Goal: Task Accomplishment & Management: Complete application form

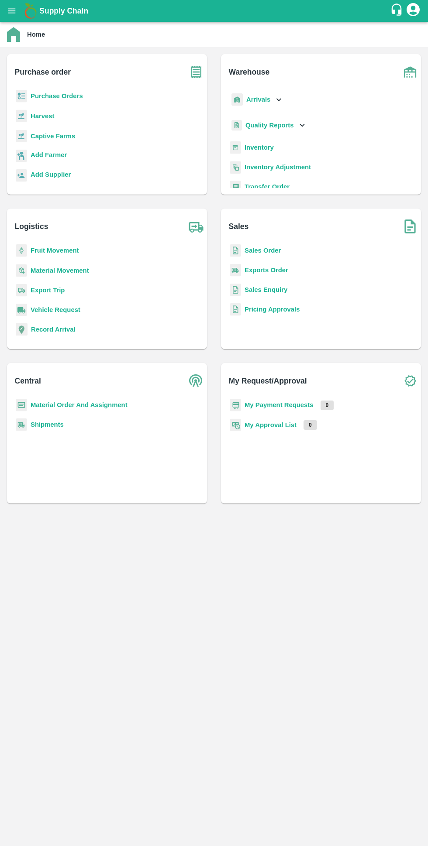
click at [42, 96] on b "Purchase Orders" at bounding box center [57, 95] width 52 height 7
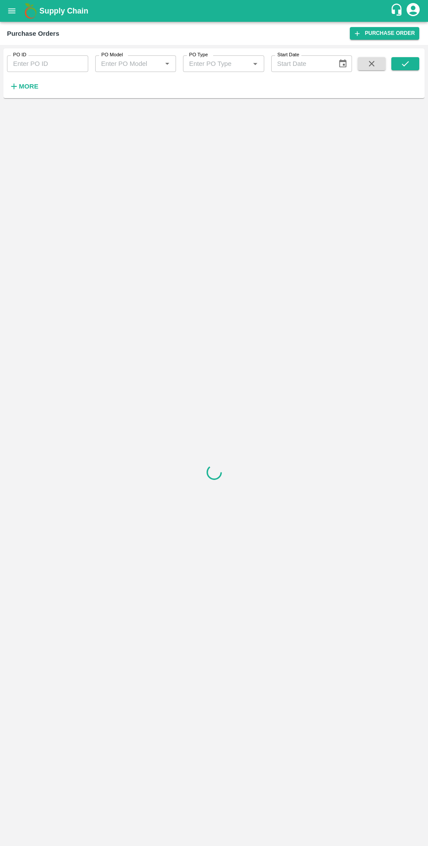
click at [14, 86] on icon "button" at bounding box center [14, 87] width 6 height 6
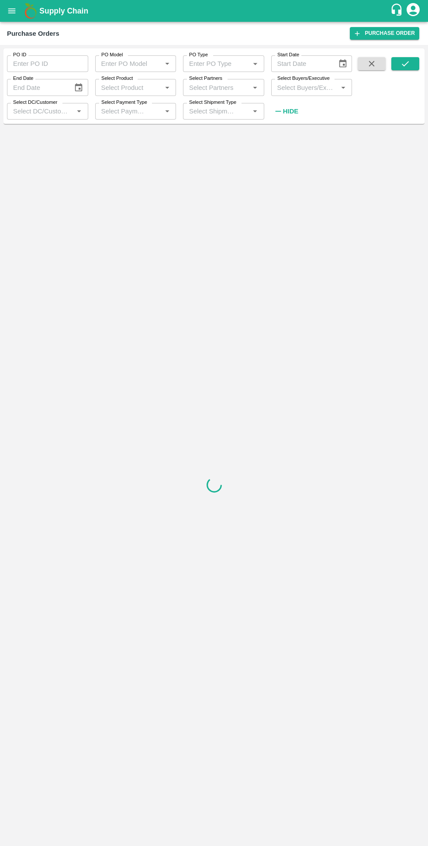
click at [281, 89] on input "Select Buyers/Executive" at bounding box center [305, 87] width 62 height 11
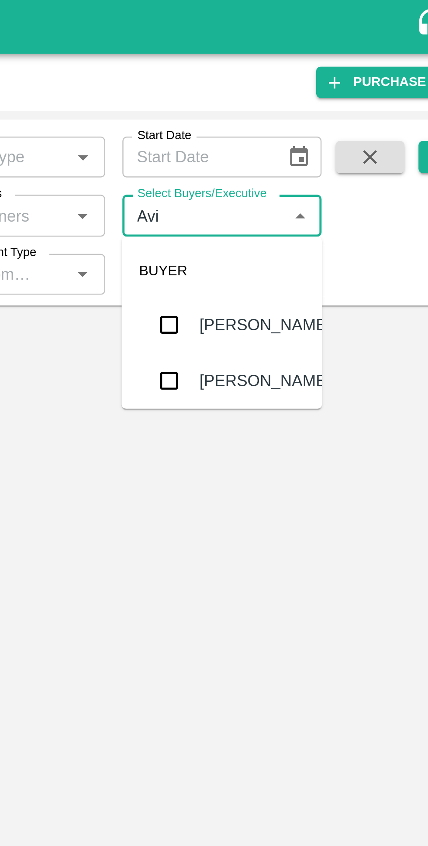
type input "Avinash"
click at [284, 126] on input "checkbox" at bounding box center [289, 131] width 17 height 17
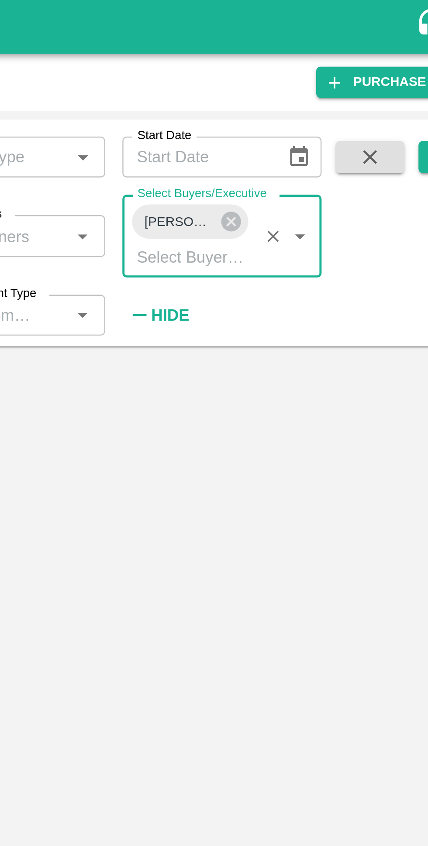
click at [315, 87] on icon at bounding box center [315, 90] width 8 height 8
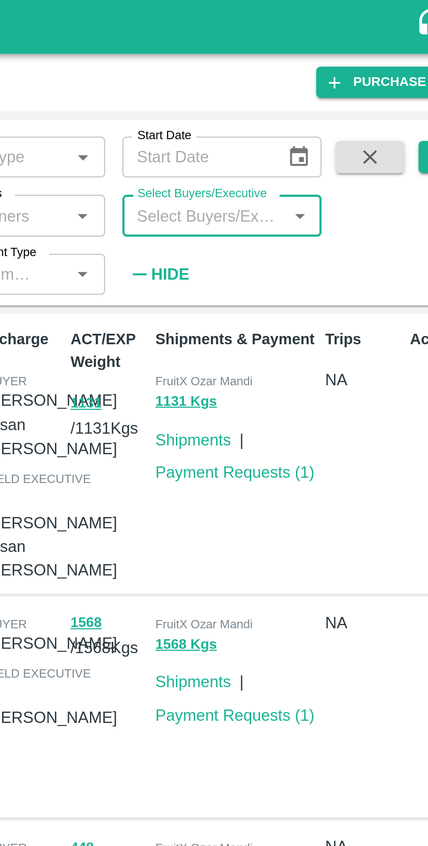
click at [290, 86] on input "Select Buyers/Executive" at bounding box center [305, 87] width 62 height 11
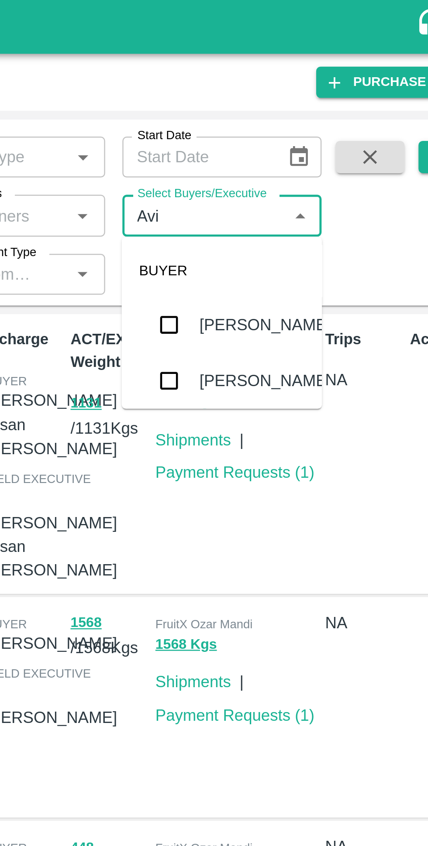
type input "Avinash"
click at [290, 157] on input "checkbox" at bounding box center [289, 154] width 17 height 17
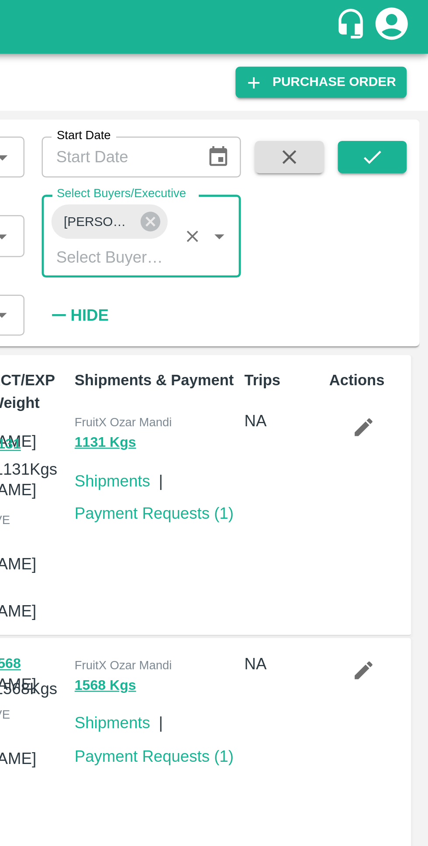
click at [405, 58] on button "submit" at bounding box center [405, 63] width 28 height 13
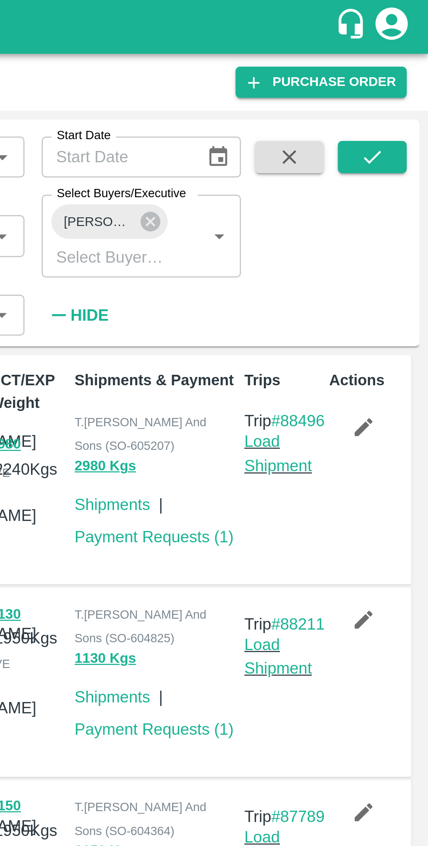
click at [315, 216] on link "Payment Requests ( 1 )" at bounding box center [316, 217] width 65 height 7
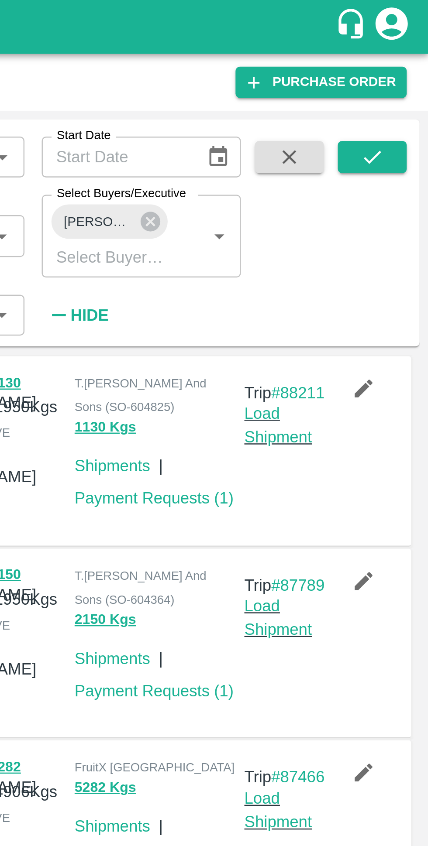
scroll to position [96, 0]
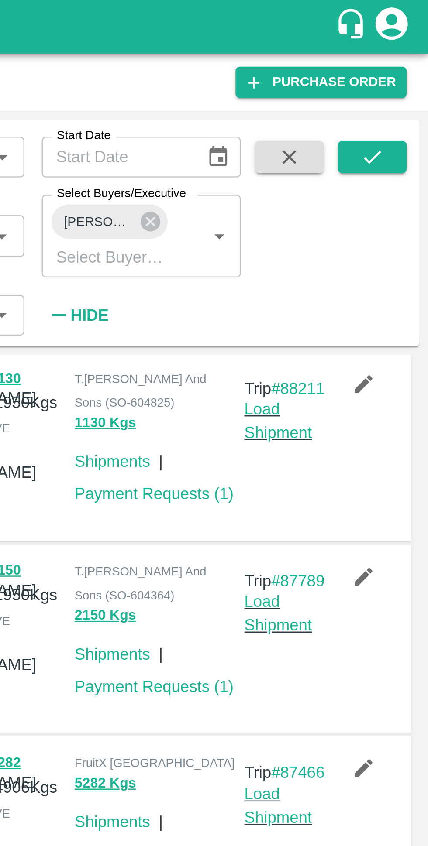
click at [400, 161] on icon "button" at bounding box center [402, 156] width 10 height 10
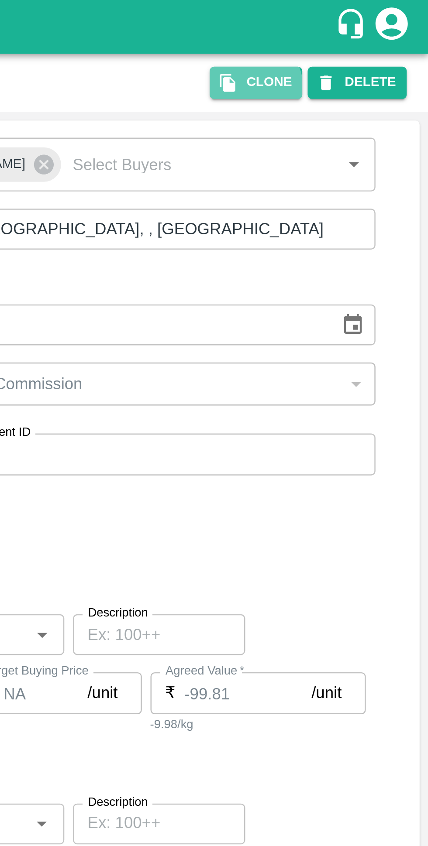
click at [355, 37] on button "Clone" at bounding box center [358, 33] width 38 height 13
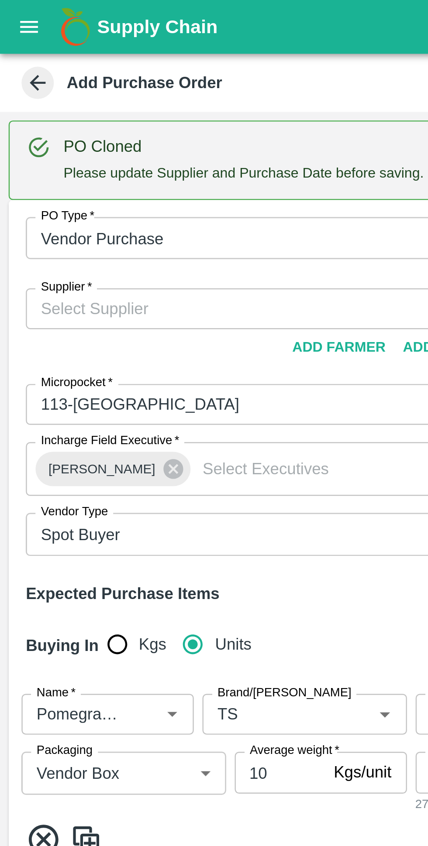
click at [32, 123] on input "Supplier   *" at bounding box center [100, 125] width 175 height 11
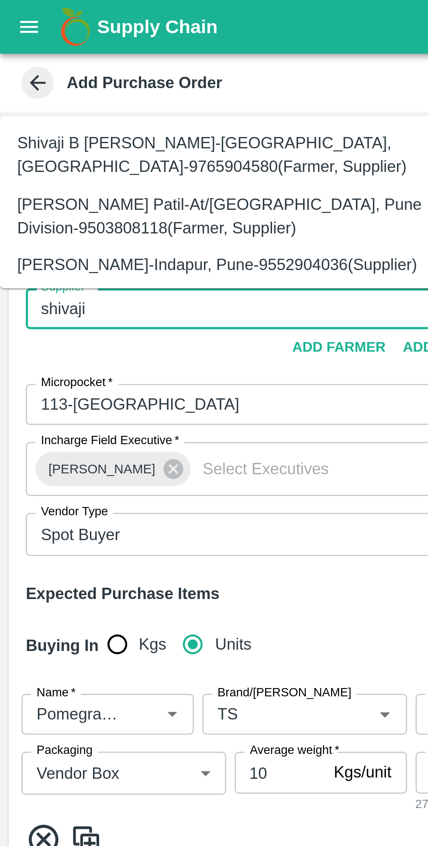
scroll to position [21, 0]
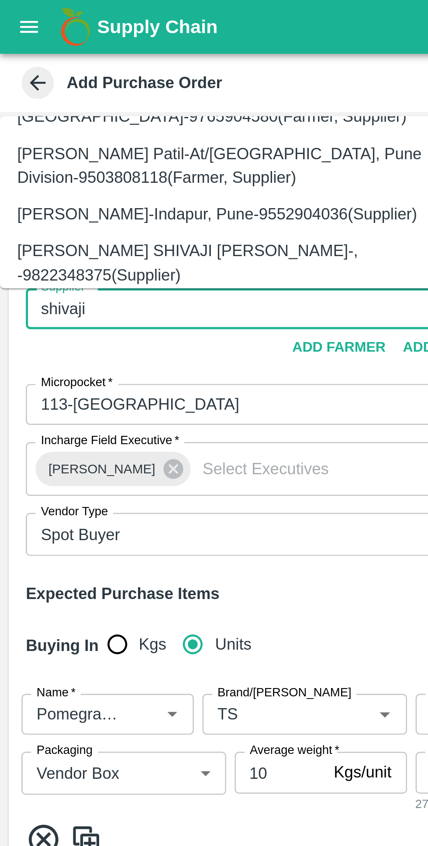
click at [34, 91] on div "SHIVAJI RAJARAM AVACHAR-Indapur, Pune-9552904036(Supplier)" at bounding box center [88, 87] width 162 height 10
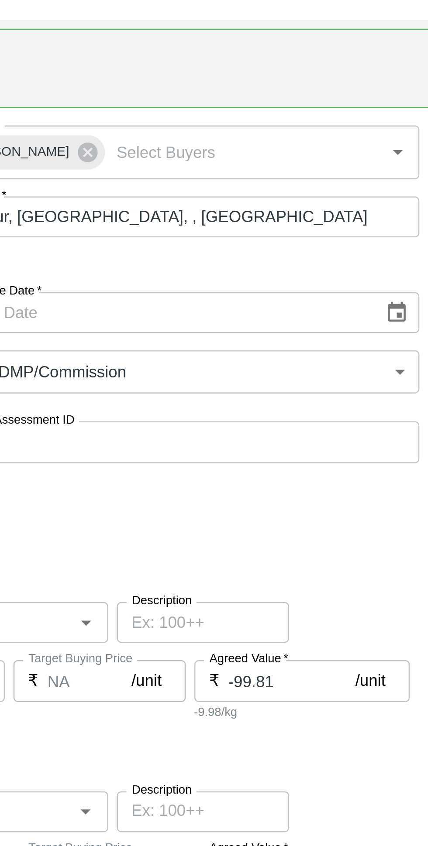
scroll to position [0, 0]
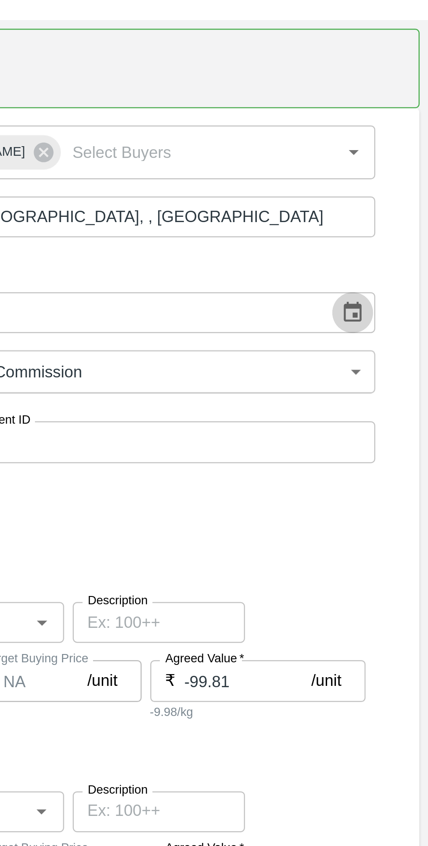
type input "SHIVAJI RAJARAM AVACHAR-Indapur, Pune-9552904036(Supplier)"
click at [389, 163] on button "Choose date" at bounding box center [397, 164] width 17 height 17
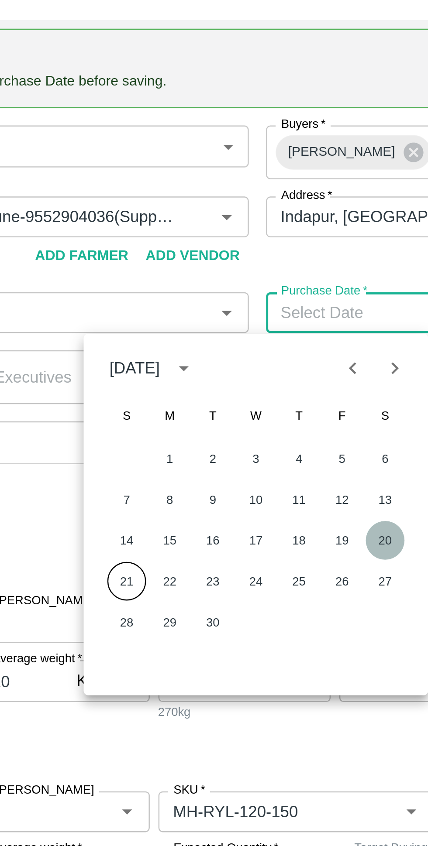
click at [262, 254] on button "20" at bounding box center [261, 257] width 16 height 16
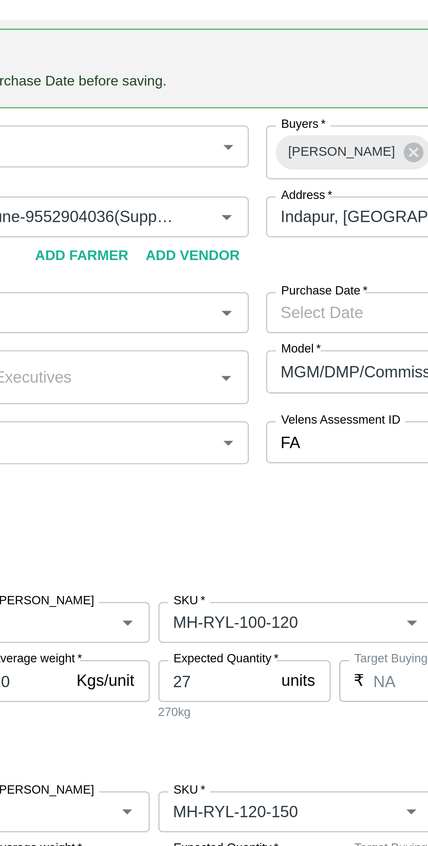
type input "20/09/2025"
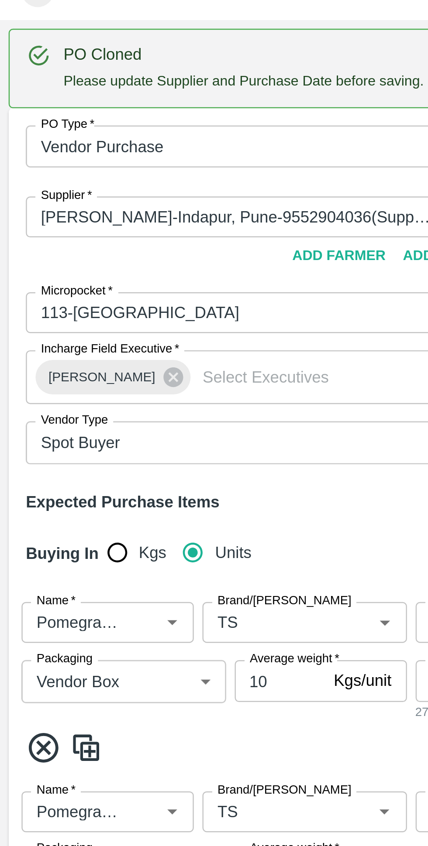
scroll to position [4, 0]
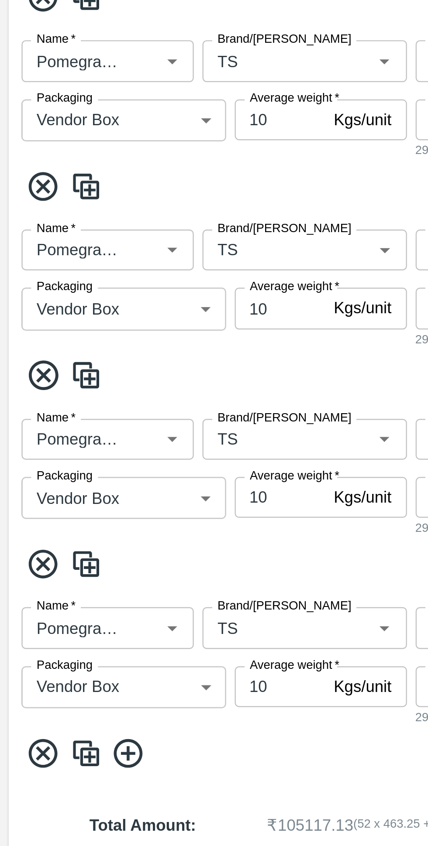
click at [34, 640] on img at bounding box center [34, 643] width 13 height 14
type input "839.25"
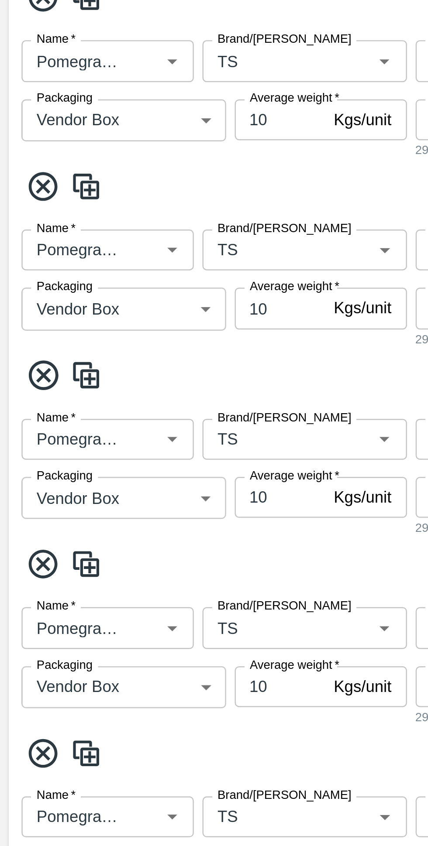
type input "MH-RYL-220-250"
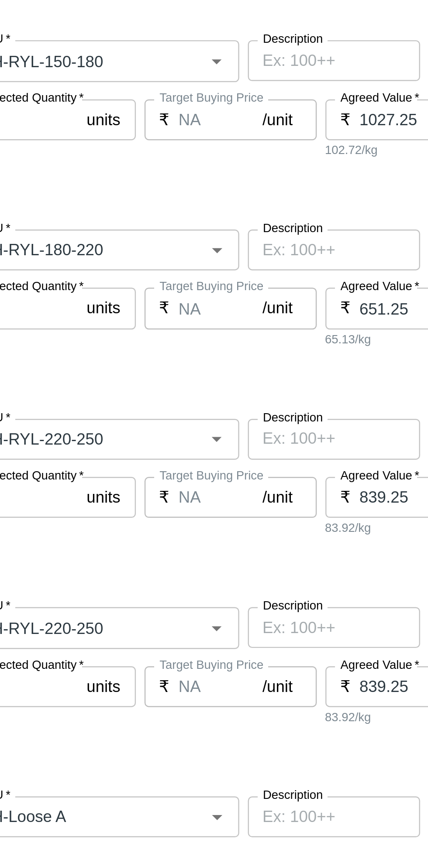
click at [233, 665] on input "SKU   *" at bounding box center [211, 668] width 81 height 11
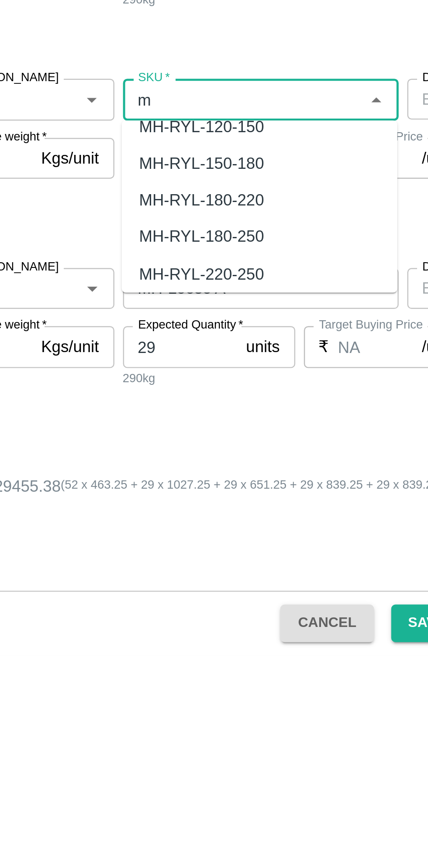
scroll to position [0, 0]
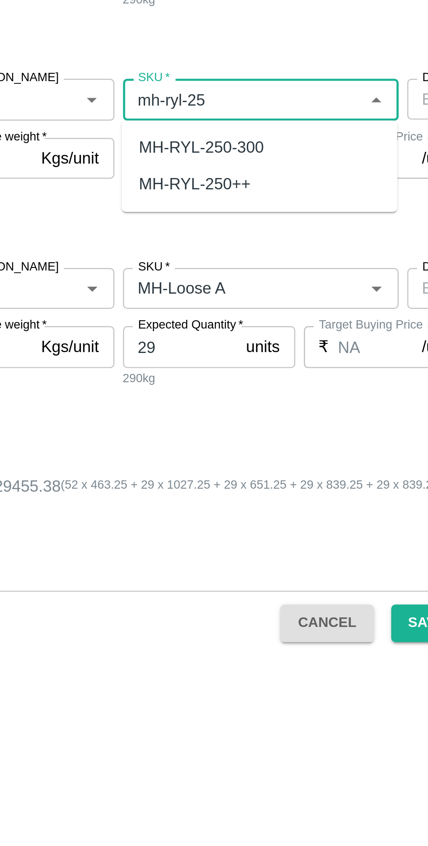
click at [186, 641] on div "MH-RYL-250-300" at bounding box center [200, 640] width 51 height 10
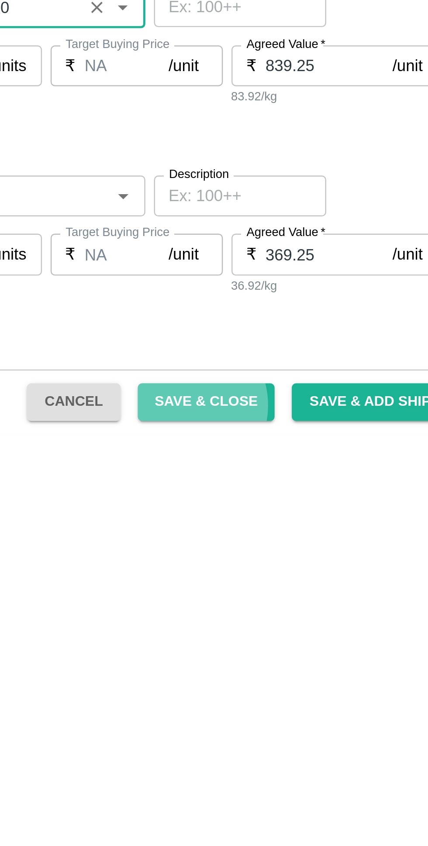
type input "MH-RYL-250-300"
click at [302, 834] on button "Save & Close" at bounding box center [305, 832] width 56 height 15
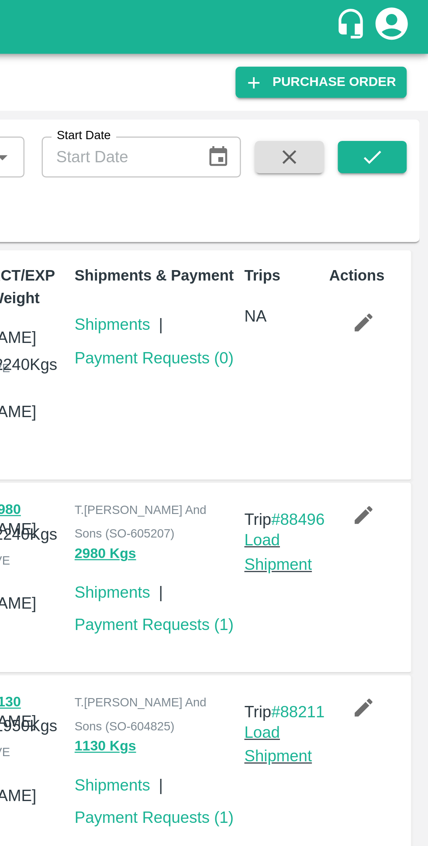
click at [397, 126] on icon "button" at bounding box center [402, 131] width 10 height 10
click at [296, 147] on link "Payment Requests ( 0 )" at bounding box center [316, 145] width 65 height 7
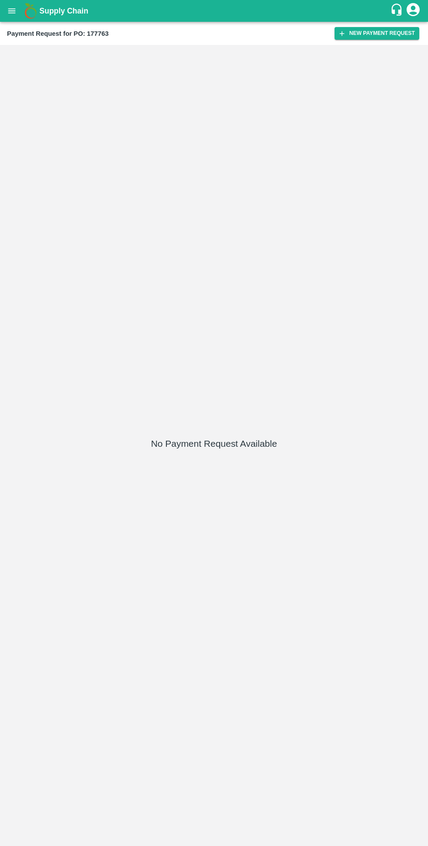
click at [344, 33] on icon "button" at bounding box center [341, 33] width 5 height 5
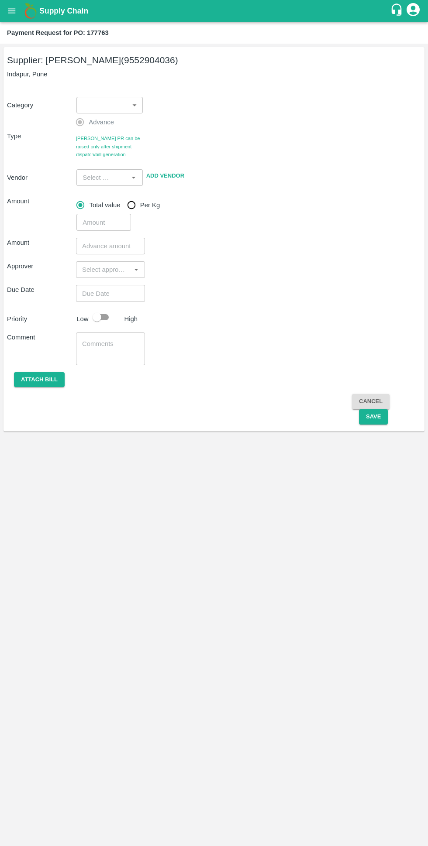
click at [102, 102] on body "Supply Chain Payment Request for PO: 177763 Supplier: SHIVAJI RAJARAM AVACHAR (…" at bounding box center [214, 423] width 428 height 846
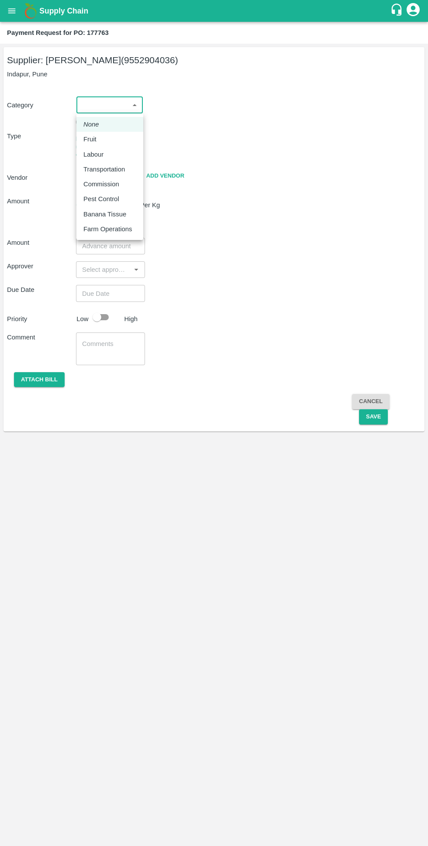
click at [75, 133] on div at bounding box center [214, 423] width 428 height 846
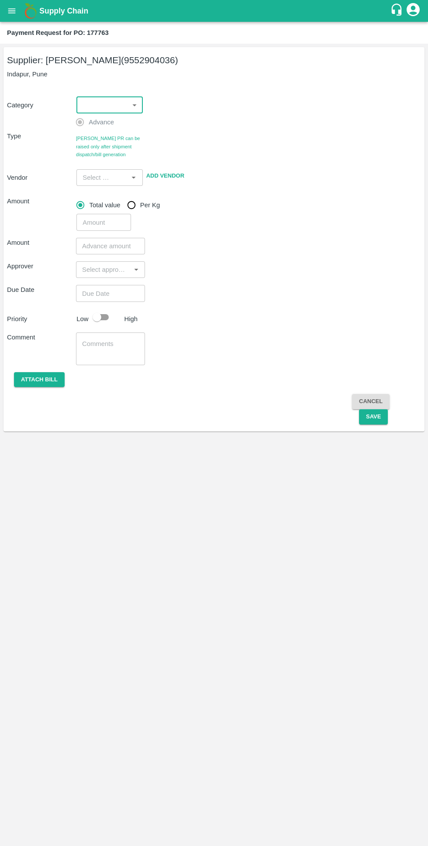
click at [106, 106] on body "Supply Chain Payment Request for PO: 177763 Supplier: SHIVAJI RAJARAM AVACHAR (…" at bounding box center [214, 423] width 428 height 846
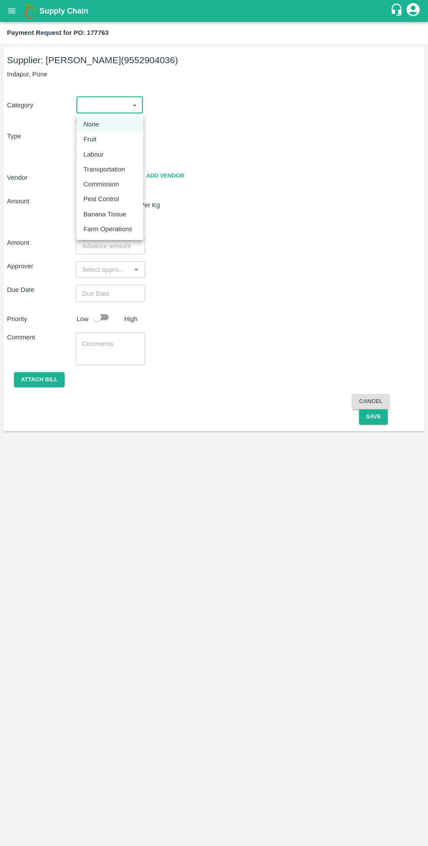
click at [95, 136] on p "Fruit" at bounding box center [89, 139] width 13 height 10
type input "1"
type input "SHIVAJI RAJARAM AVACHAR - 9552904036(Supplier)"
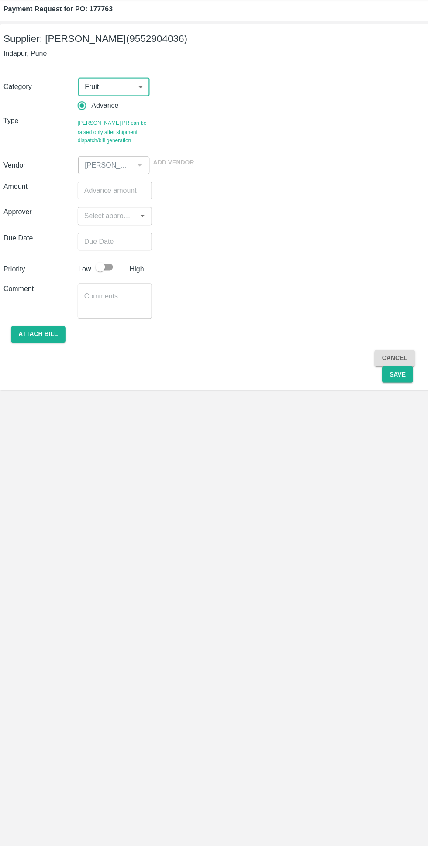
click at [90, 201] on input "number" at bounding box center [110, 201] width 69 height 17
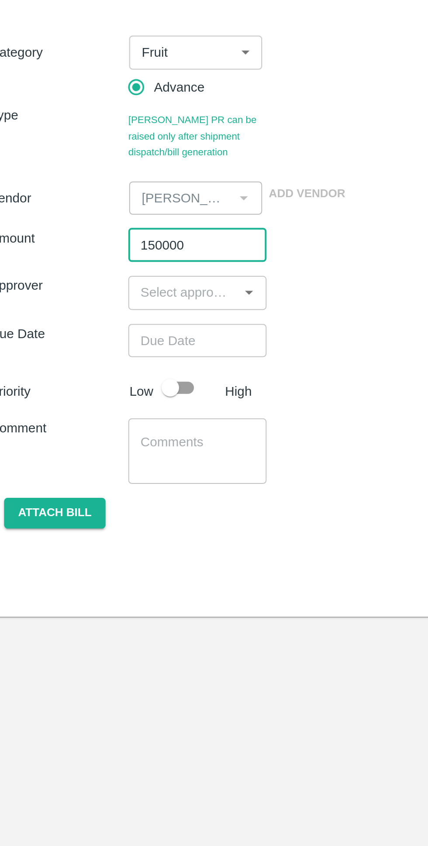
type input "150000"
click at [85, 229] on input "input" at bounding box center [103, 224] width 49 height 11
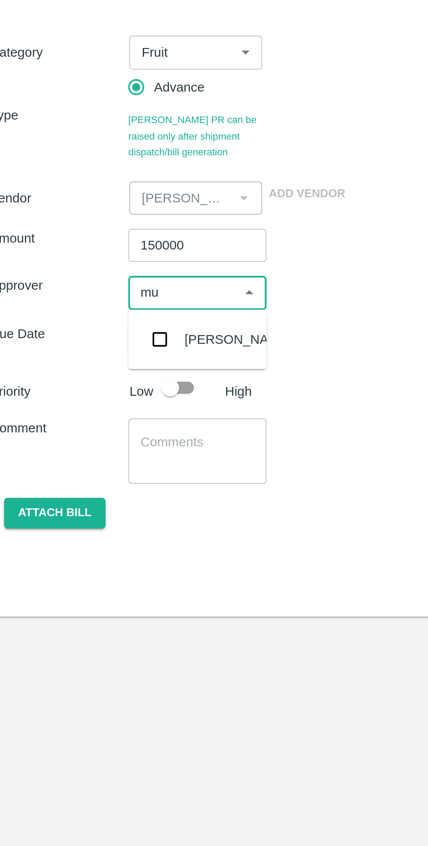
type input "muk"
click at [88, 246] on input "checkbox" at bounding box center [91, 248] width 17 height 17
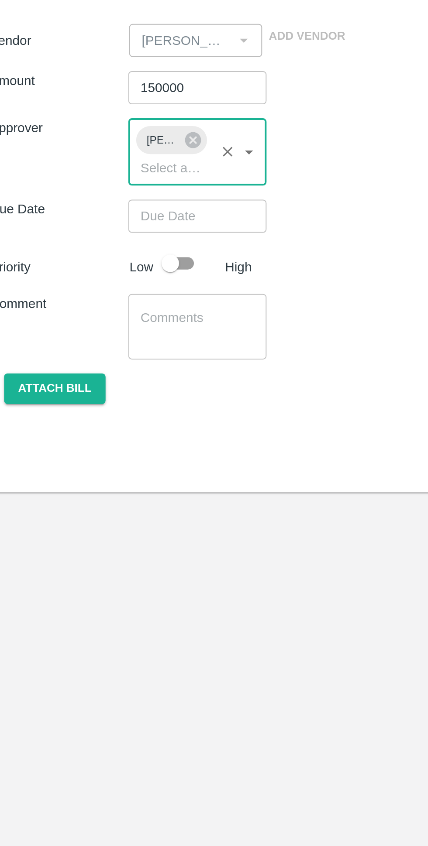
click at [84, 266] on input "Choose date" at bounding box center [107, 265] width 63 height 17
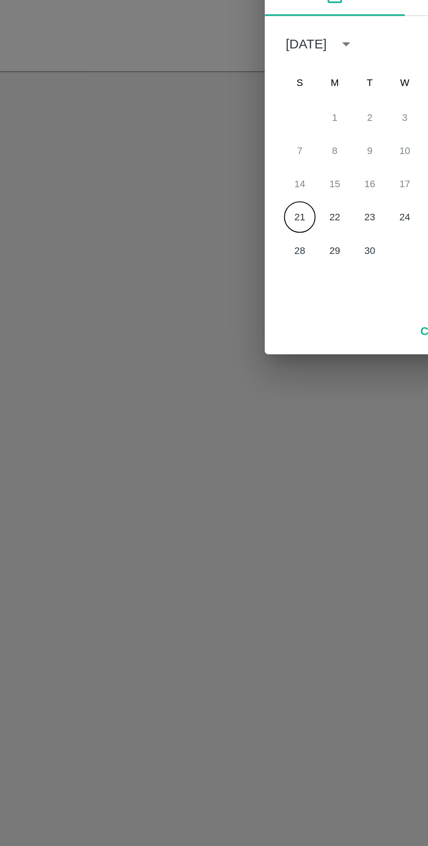
click at [157, 471] on button "21" at bounding box center [162, 477] width 16 height 16
type input "21/09/2025 12:00 AM"
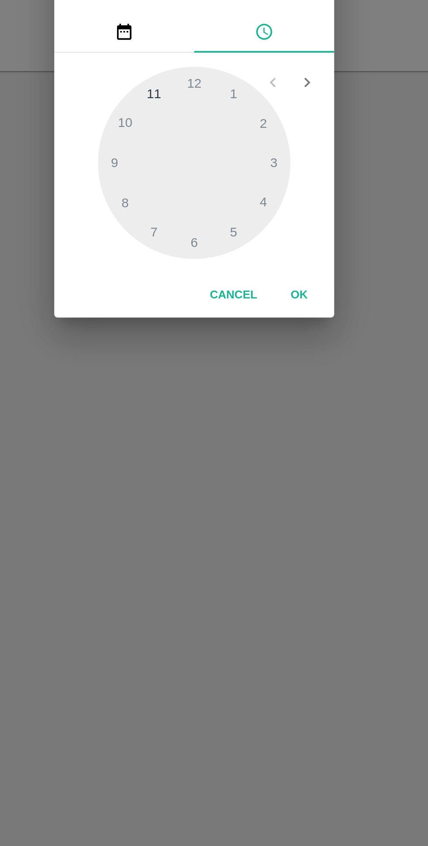
click at [267, 514] on button "OK" at bounding box center [266, 515] width 28 height 15
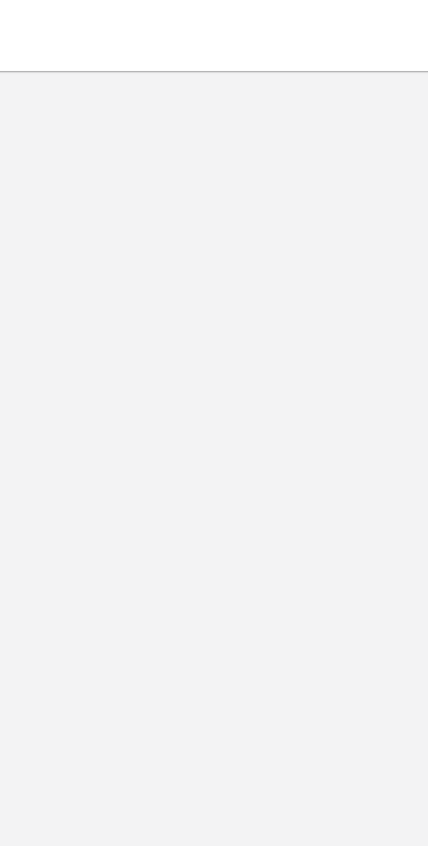
scroll to position [0, 7]
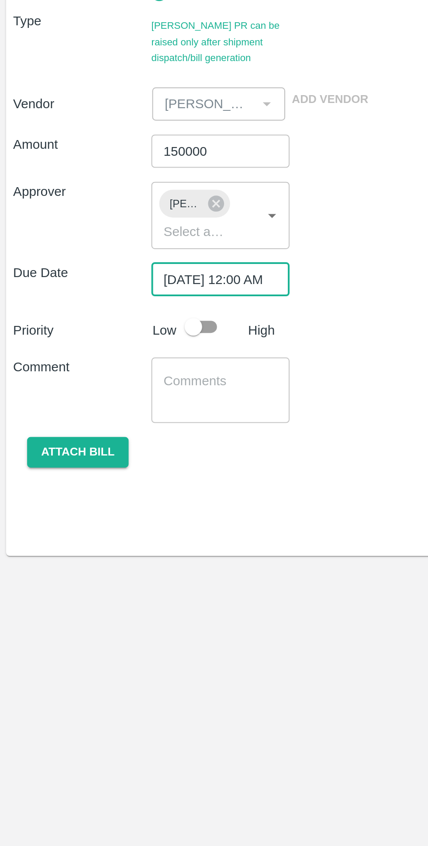
click at [101, 288] on input "checkbox" at bounding box center [97, 289] width 50 height 17
checkbox input "true"
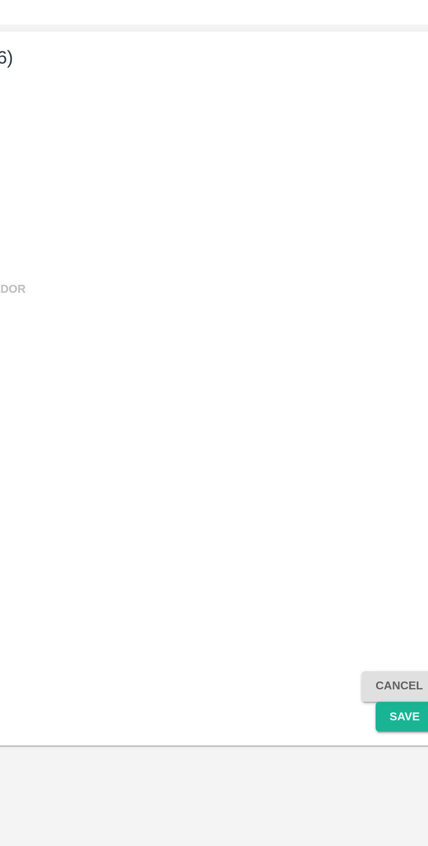
scroll to position [0, 0]
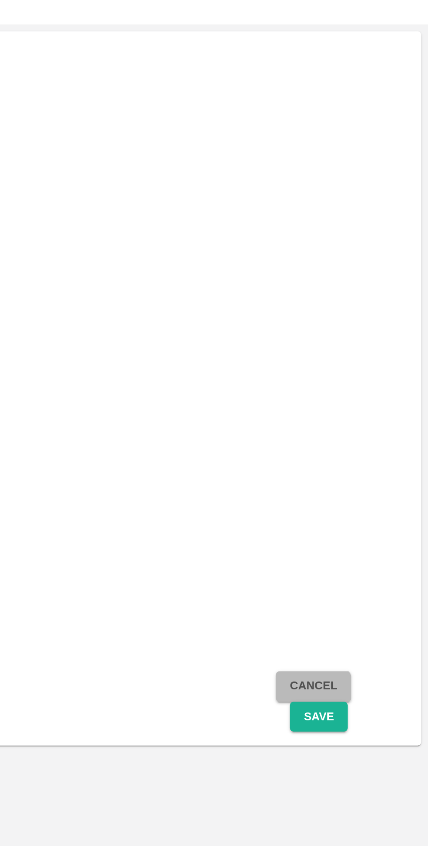
click at [359, 379] on button "Cancel" at bounding box center [371, 373] width 38 height 15
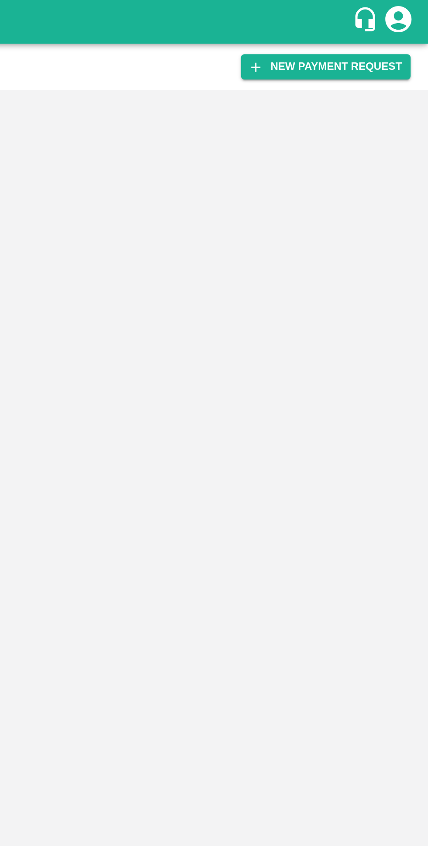
click at [358, 35] on button "New Payment Request" at bounding box center [376, 33] width 85 height 13
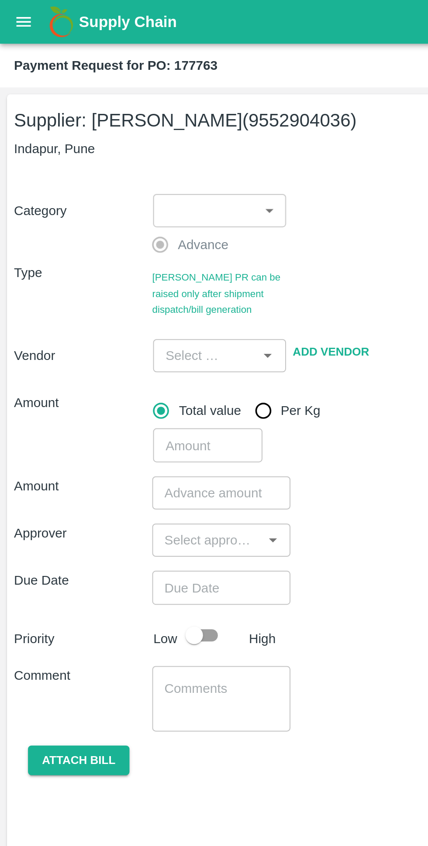
click at [95, 106] on body "Supply Chain Payment Request for PO: 177763 Supplier: SHIVAJI RAJARAM AVACHAR (…" at bounding box center [214, 423] width 428 height 846
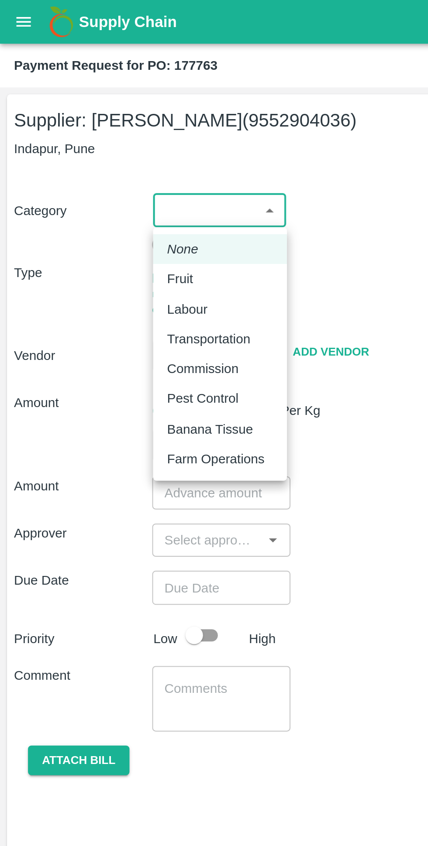
click at [89, 137] on p "Fruit" at bounding box center [89, 139] width 13 height 10
type input "1"
type input "SHIVAJI RAJARAM AVACHAR - 9552904036(Supplier)"
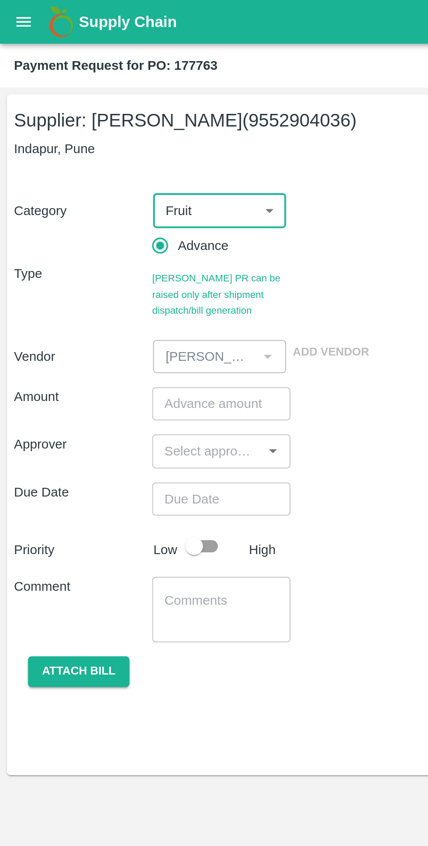
click at [89, 202] on input "number" at bounding box center [110, 201] width 69 height 17
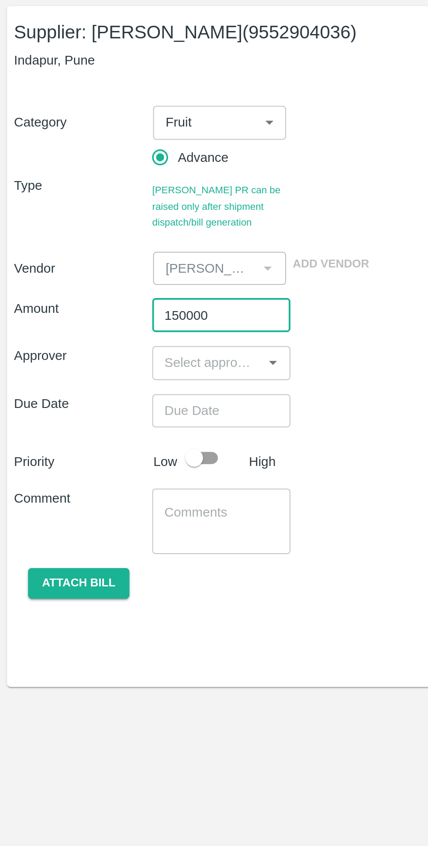
type input "150000"
click at [87, 228] on input "input" at bounding box center [103, 224] width 49 height 11
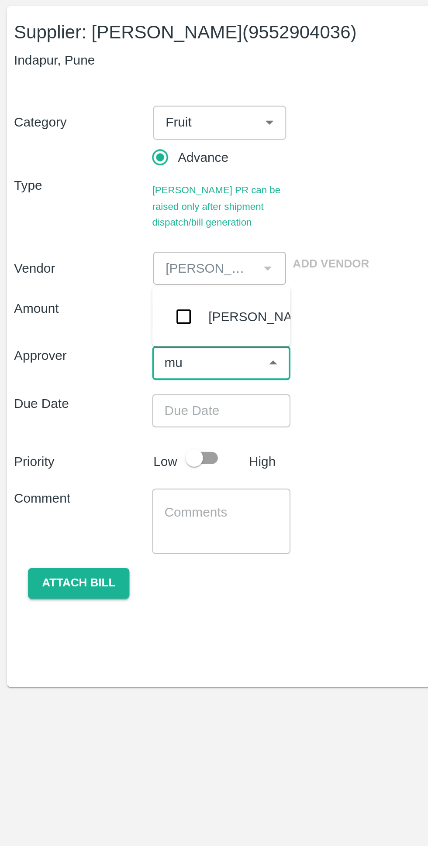
type input "muk"
type input "Muk"
click at [99, 200] on input "checkbox" at bounding box center [91, 201] width 17 height 17
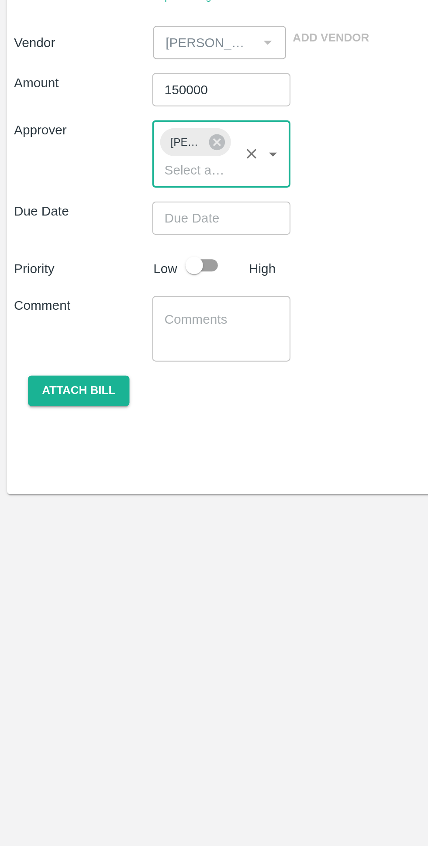
click at [85, 263] on input "Choose date" at bounding box center [107, 265] width 63 height 17
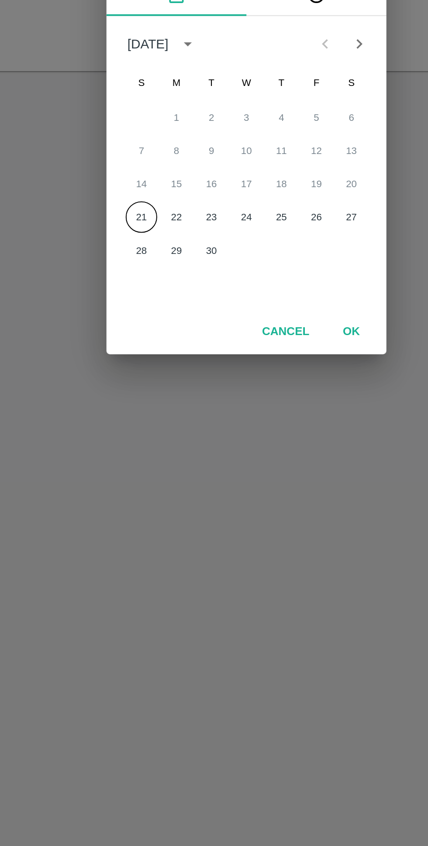
click at [157, 480] on button "21" at bounding box center [162, 477] width 16 height 16
type input "21/09/2025 12:00 AM"
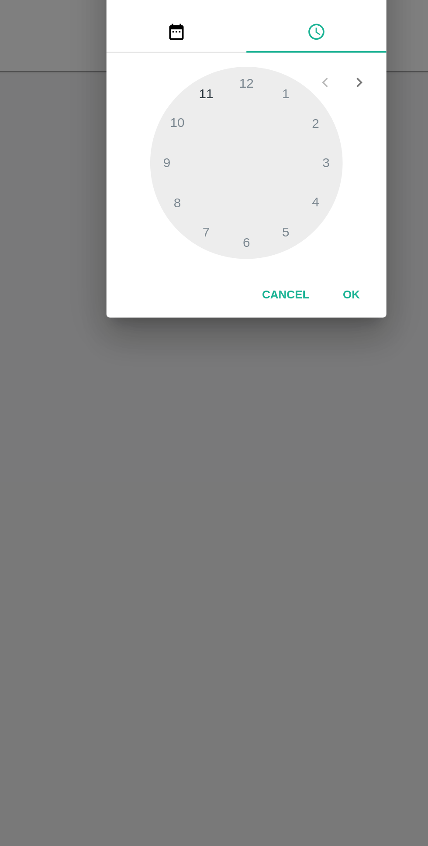
click at [261, 513] on button "OK" at bounding box center [266, 515] width 28 height 15
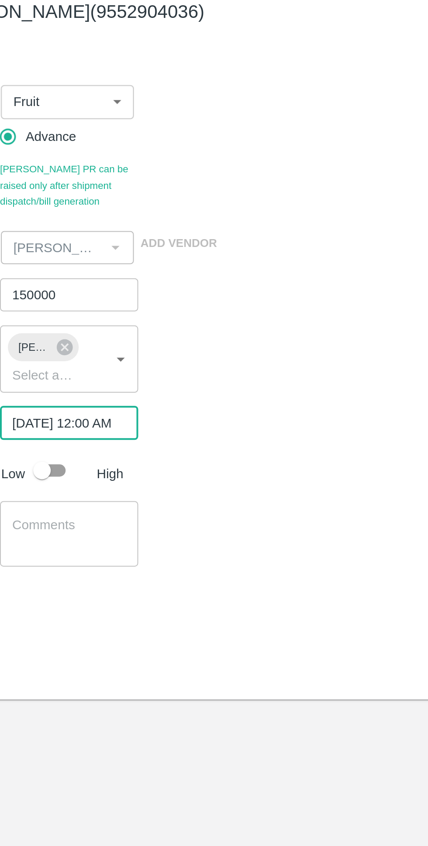
scroll to position [0, 7]
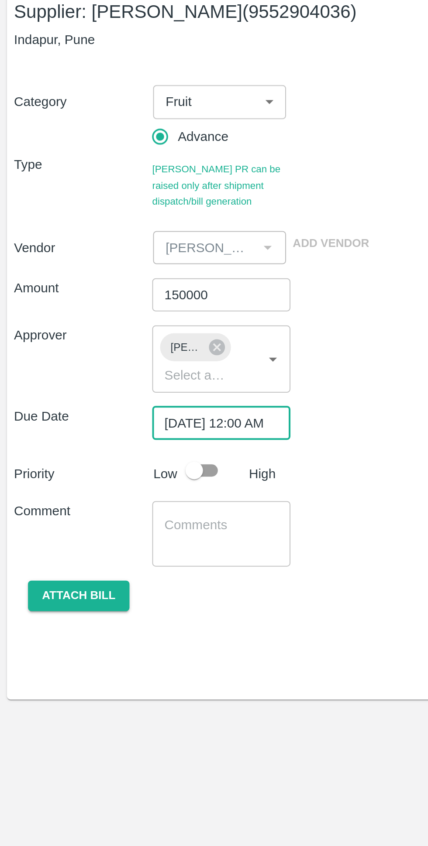
click at [101, 292] on input "checkbox" at bounding box center [97, 289] width 50 height 17
checkbox input "true"
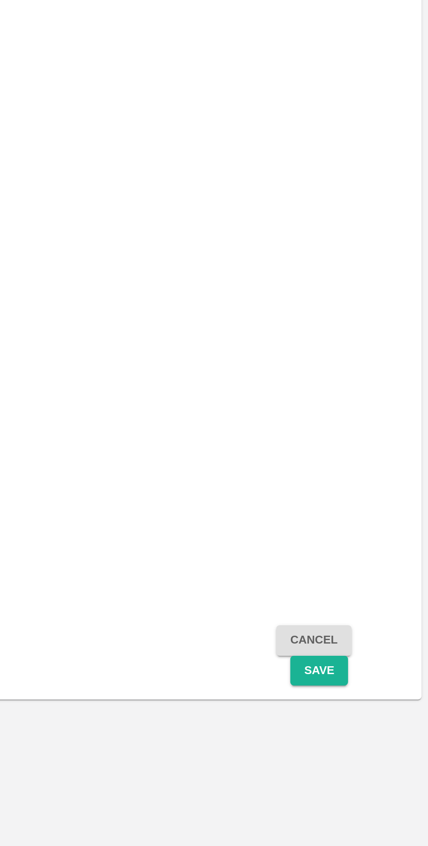
scroll to position [0, 0]
click at [369, 393] on button "Save" at bounding box center [373, 389] width 29 height 15
